Goal: Check status: Check status

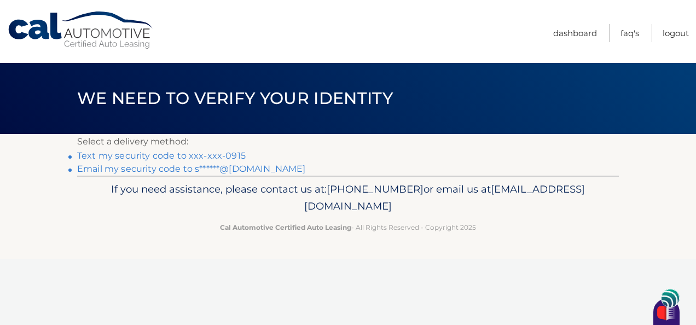
click at [230, 154] on link "Text my security code to xxx-xxx-0915" at bounding box center [161, 156] width 169 height 10
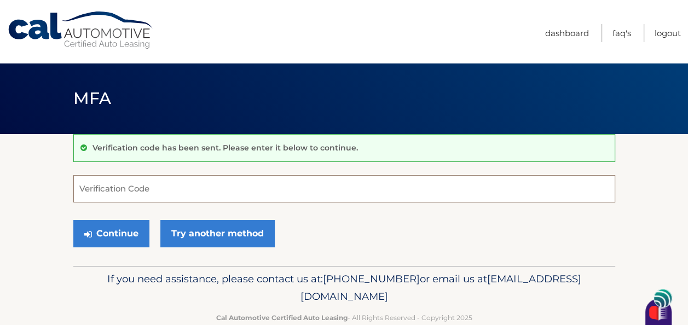
click at [125, 189] on input "Verification Code" at bounding box center [344, 188] width 542 height 27
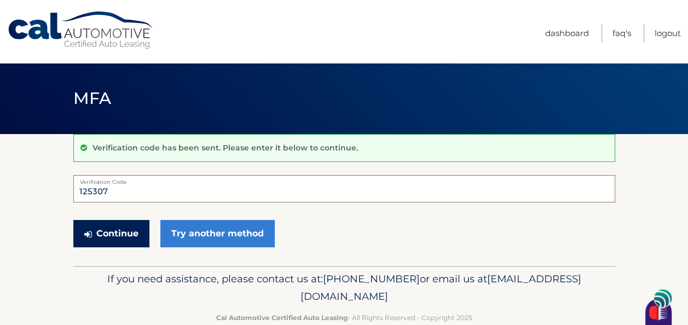
type input "125307"
click at [120, 232] on button "Continue" at bounding box center [111, 233] width 76 height 27
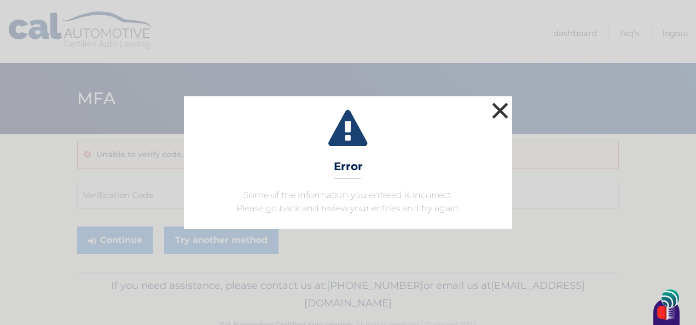
click at [501, 105] on button "×" at bounding box center [500, 111] width 22 height 22
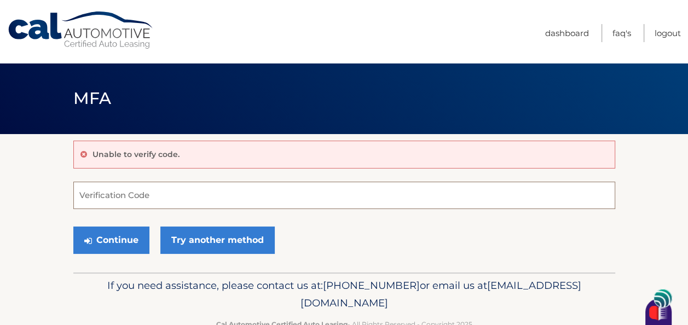
click at [188, 195] on input "Verification Code" at bounding box center [344, 195] width 542 height 27
click at [201, 152] on div "Unable to verify code." at bounding box center [344, 155] width 542 height 28
click at [178, 192] on input "Verification Code" at bounding box center [344, 195] width 542 height 27
type input "125307"
click at [73, 227] on button "Continue" at bounding box center [111, 240] width 76 height 27
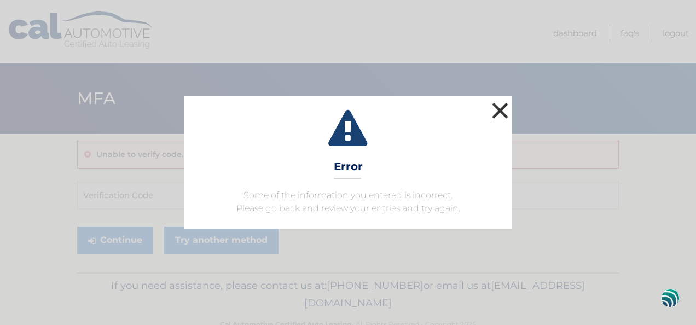
click at [502, 108] on button "×" at bounding box center [500, 111] width 22 height 22
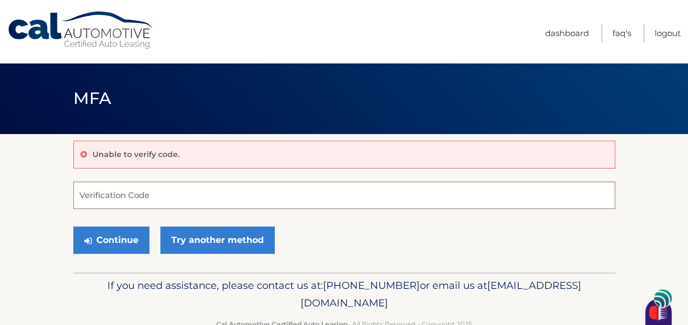
click at [136, 200] on input "Verification Code" at bounding box center [344, 195] width 542 height 27
click at [166, 193] on input "Verification Code" at bounding box center [344, 195] width 542 height 27
click at [578, 32] on link "Dashboard" at bounding box center [567, 33] width 44 height 18
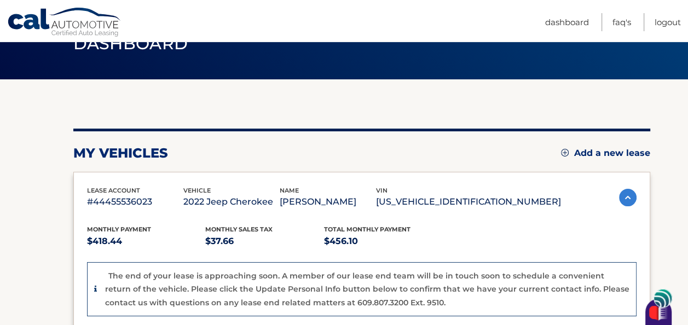
scroll to position [55, 0]
click at [569, 19] on link "Dashboard" at bounding box center [567, 22] width 44 height 18
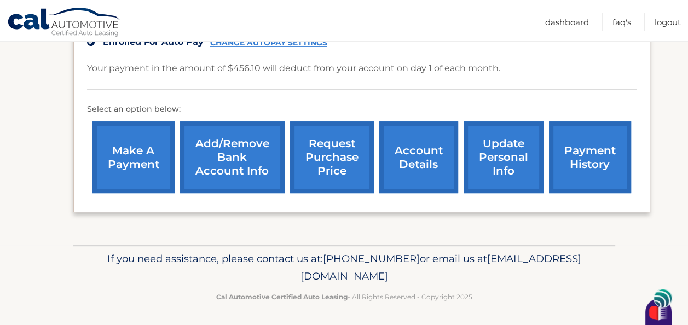
scroll to position [362, 0]
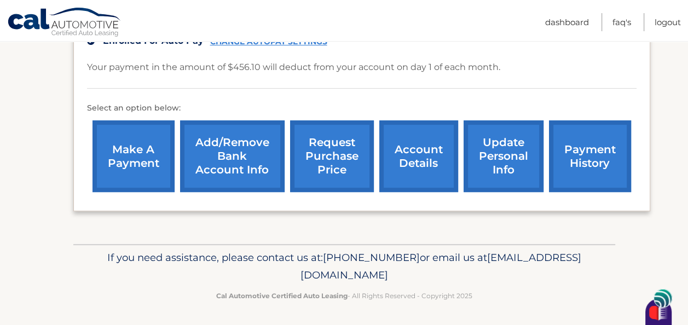
click at [413, 151] on link "account details" at bounding box center [418, 156] width 79 height 72
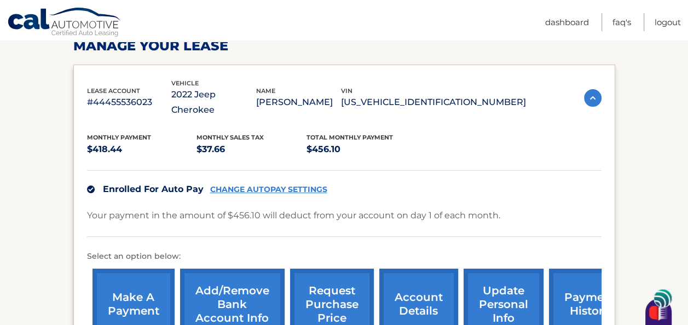
scroll to position [164, 0]
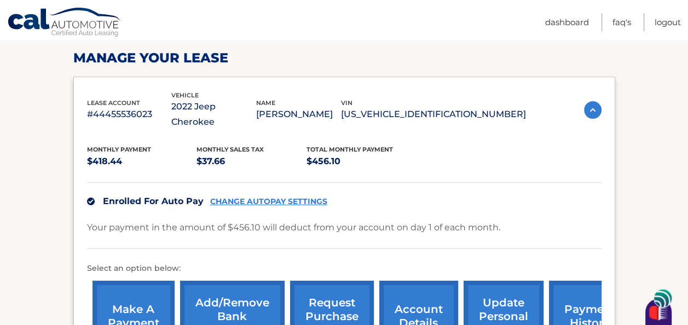
click at [597, 103] on img at bounding box center [593, 110] width 18 height 18
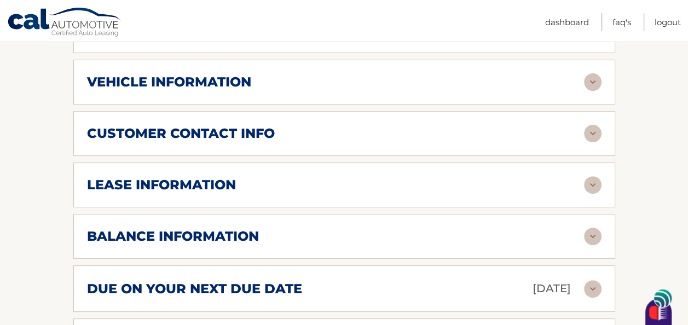
scroll to position [274, 0]
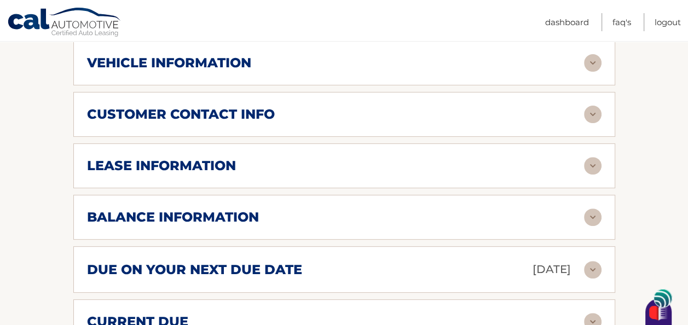
click at [246, 161] on div "lease information Contract Start Date [DATE] Term 39 Maturity Date [DATE] Start…" at bounding box center [344, 165] width 542 height 45
click at [591, 157] on img at bounding box center [593, 166] width 18 height 18
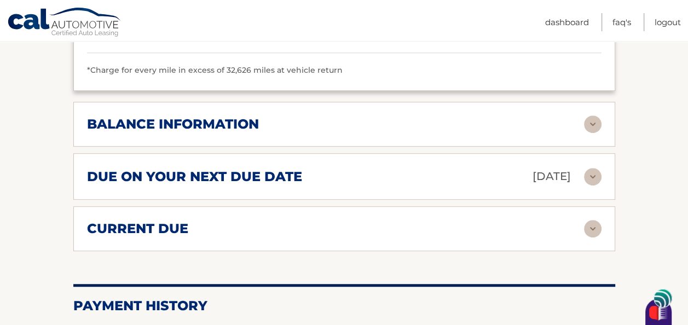
scroll to position [547, 0]
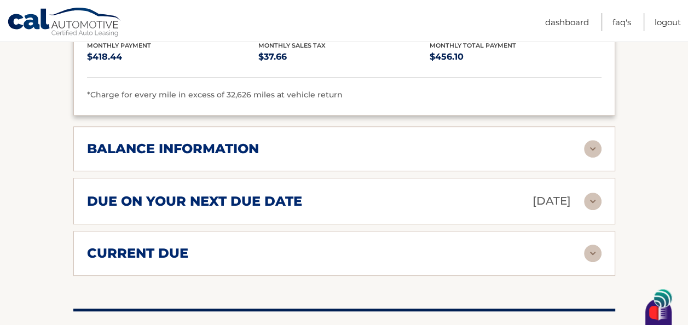
click at [188, 245] on div "current due" at bounding box center [335, 253] width 497 height 16
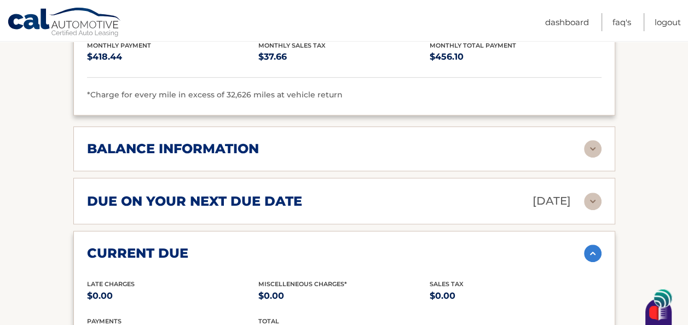
click at [258, 141] on h2 "balance information" at bounding box center [173, 149] width 172 height 16
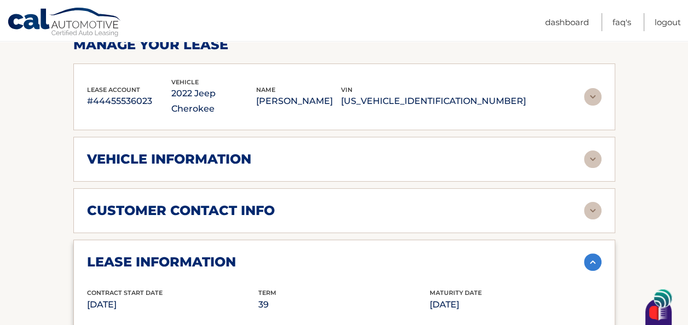
scroll to position [164, 0]
